Goal: Find specific fact: Find specific fact

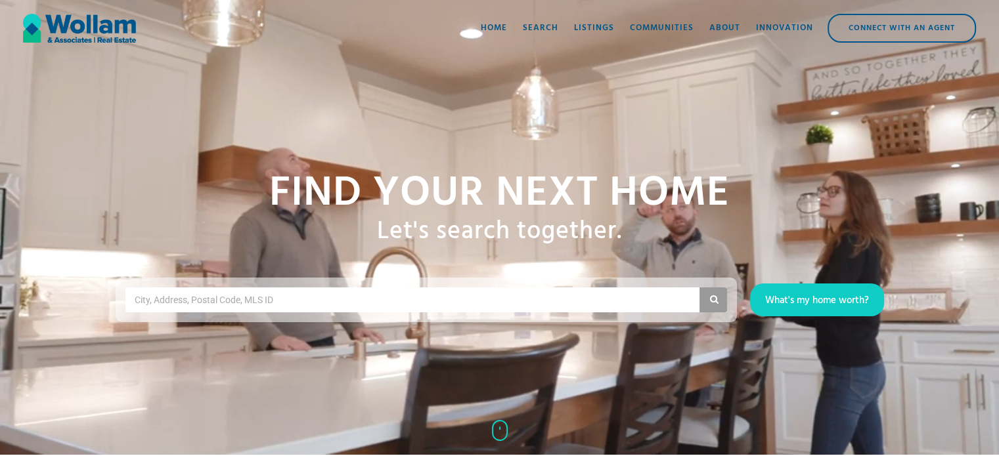
scroll to position [5439, 0]
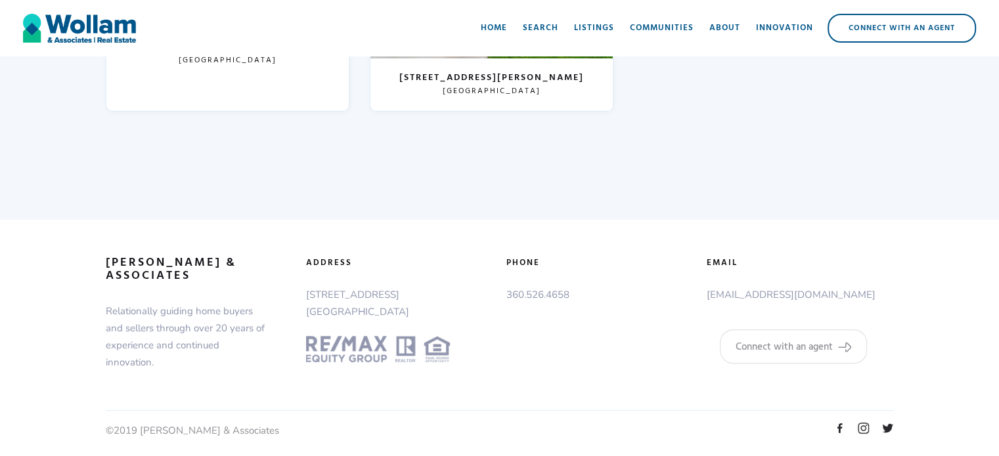
drag, startPoint x: 305, startPoint y: 288, endPoint x: 428, endPoint y: 288, distance: 123.4
click at [428, 288] on div "adDress [STREET_ADDRESS]" at bounding box center [399, 309] width 200 height 105
copy p "[STREET_ADDRESS]"
click at [322, 307] on p "[STREET_ADDRESS]" at bounding box center [399, 303] width 187 height 34
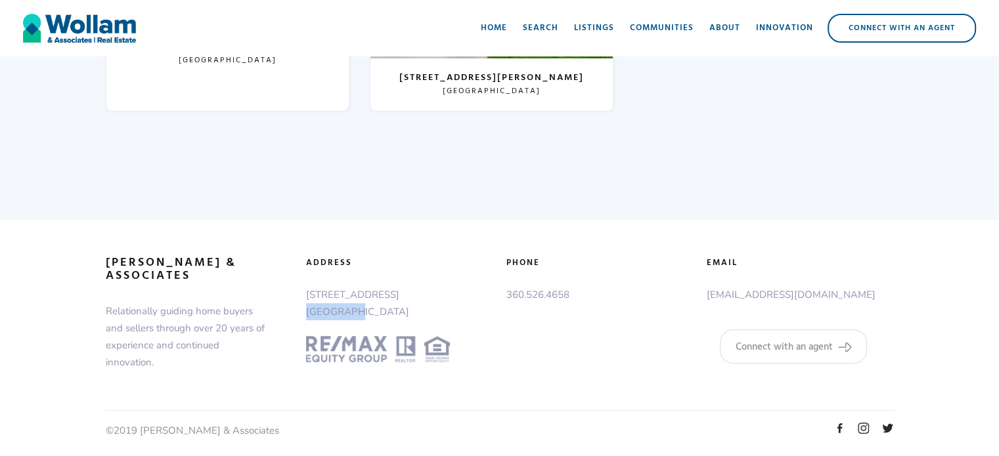
copy p "[GEOGRAPHIC_DATA]"
click at [381, 308] on p "[STREET_ADDRESS]" at bounding box center [399, 303] width 187 height 34
copy p "98662"
